Goal: Find specific page/section: Find specific page/section

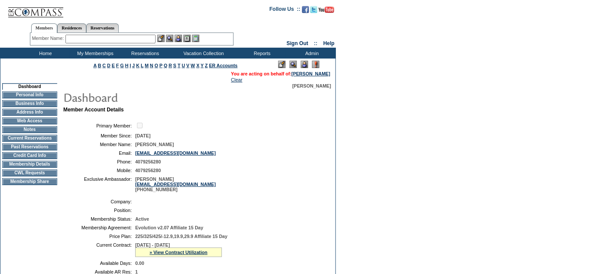
click at [136, 42] on input "text" at bounding box center [110, 39] width 90 height 9
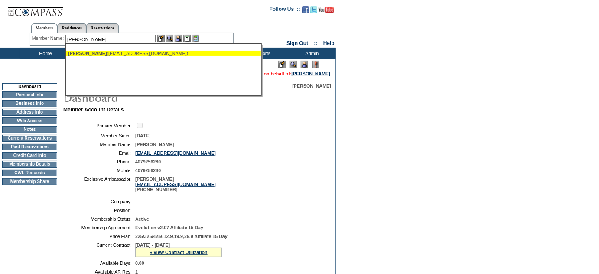
click at [138, 52] on div "Chu, Irene (chuirene@gmail.com)" at bounding box center [163, 53] width 191 height 5
type input "Chu, Irene (chuirene@gmail.com)"
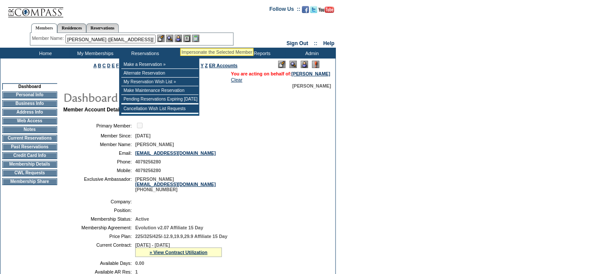
click at [180, 39] on img at bounding box center [178, 38] width 7 height 7
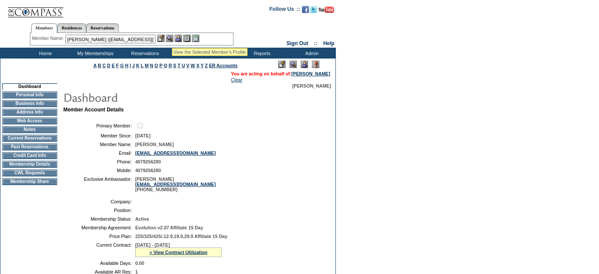
click at [172, 37] on img at bounding box center [169, 38] width 7 height 7
